Goal: Transaction & Acquisition: Obtain resource

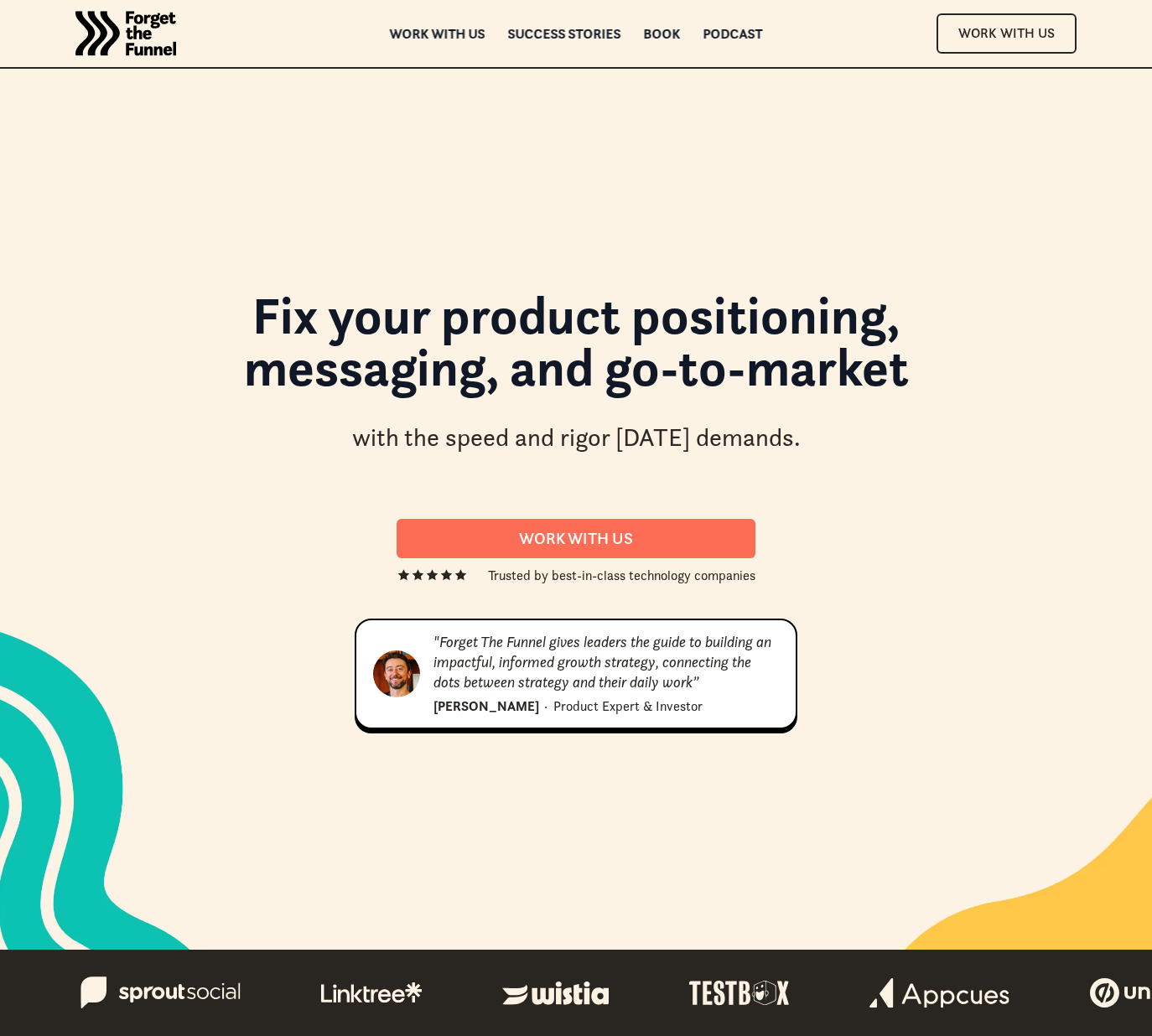
click at [663, 40] on div "Book" at bounding box center [662, 46] width 37 height 12
